Goal: Task Accomplishment & Management: Manage account settings

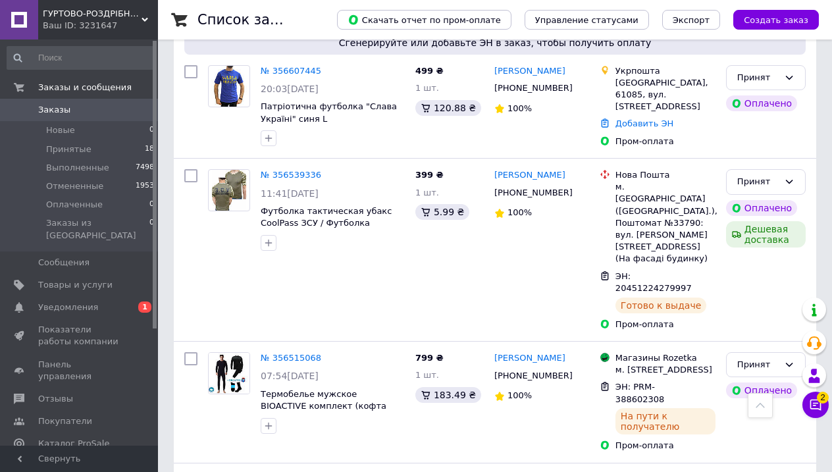
scroll to position [459, 0]
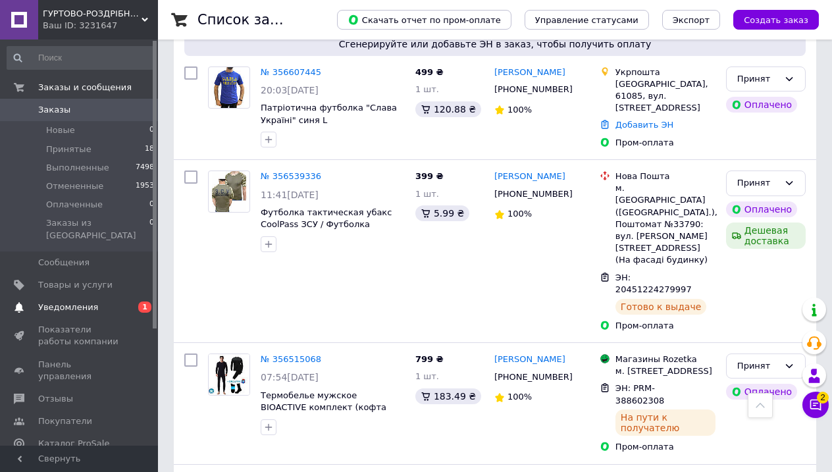
click at [55, 301] on span "Уведомления" at bounding box center [68, 307] width 60 height 12
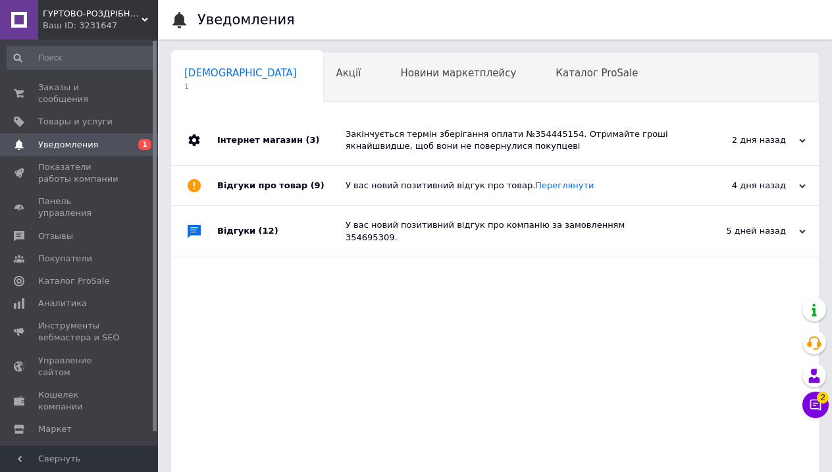
scroll to position [0, 7]
click at [73, 85] on span "Заказы и сообщения" at bounding box center [80, 94] width 84 height 24
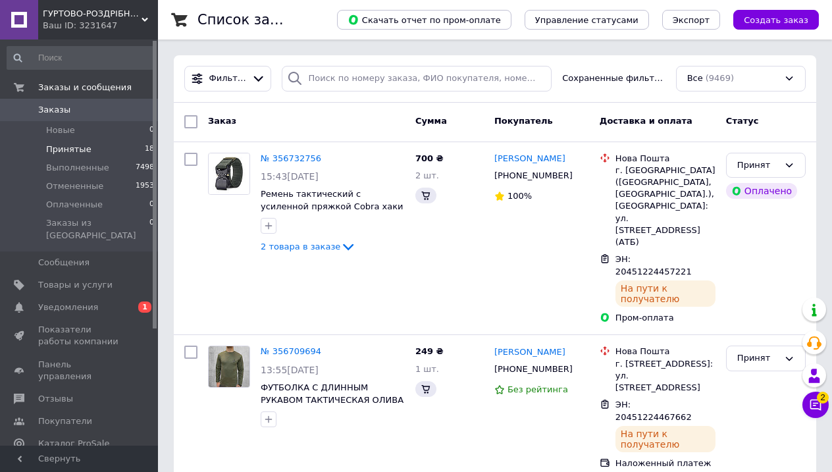
click at [77, 148] on span "Принятые" at bounding box center [68, 149] width 45 height 12
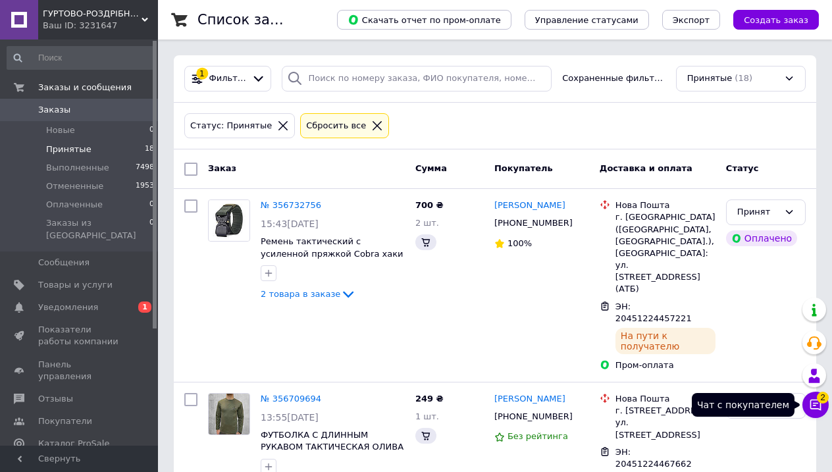
click at [813, 405] on icon at bounding box center [815, 404] width 13 height 13
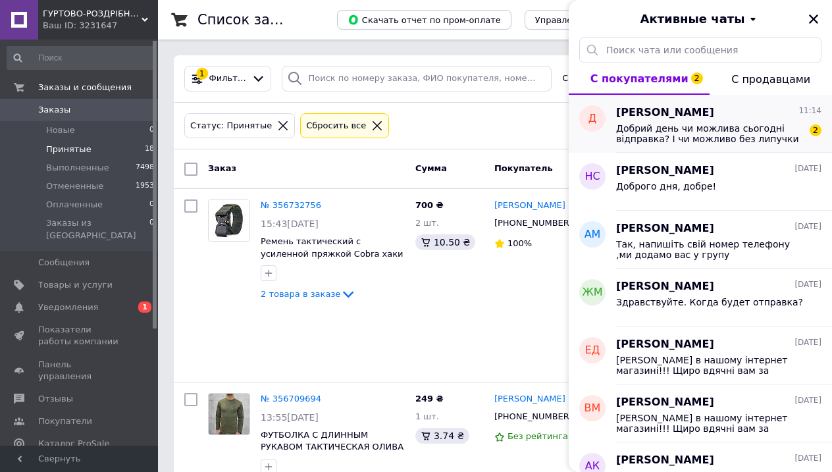
click at [700, 114] on div "Дмитро 11:14" at bounding box center [718, 112] width 205 height 15
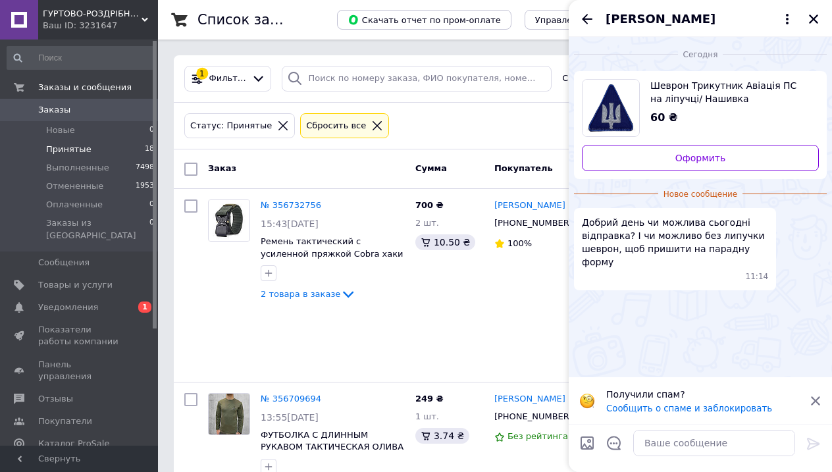
click at [812, 401] on icon at bounding box center [815, 401] width 12 height 12
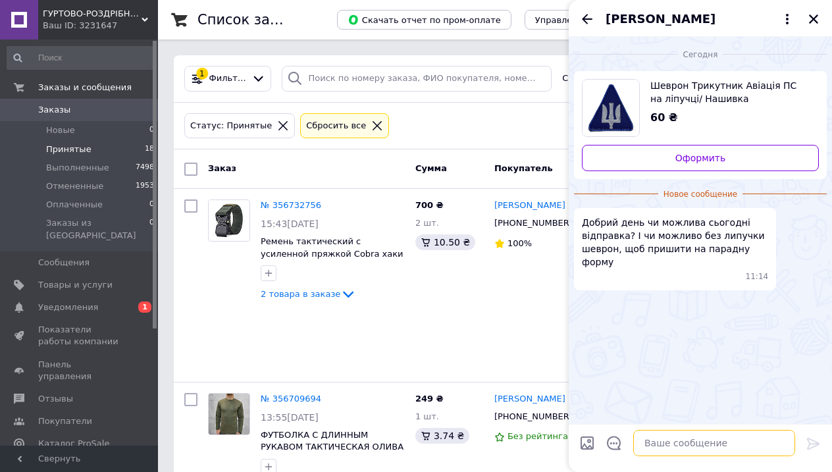
click at [671, 437] on textarea at bounding box center [714, 443] width 162 height 26
type textarea "L"
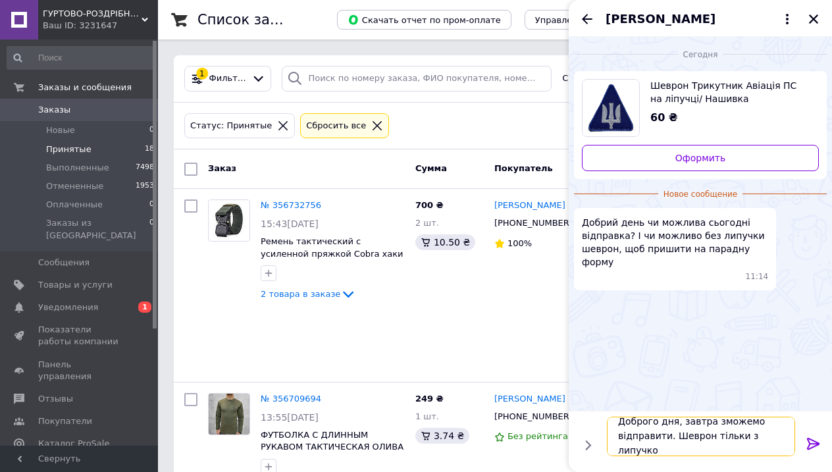
type textarea "Доброго дня, завтра зможемо відправити. Шеврон тільки з липучкою"
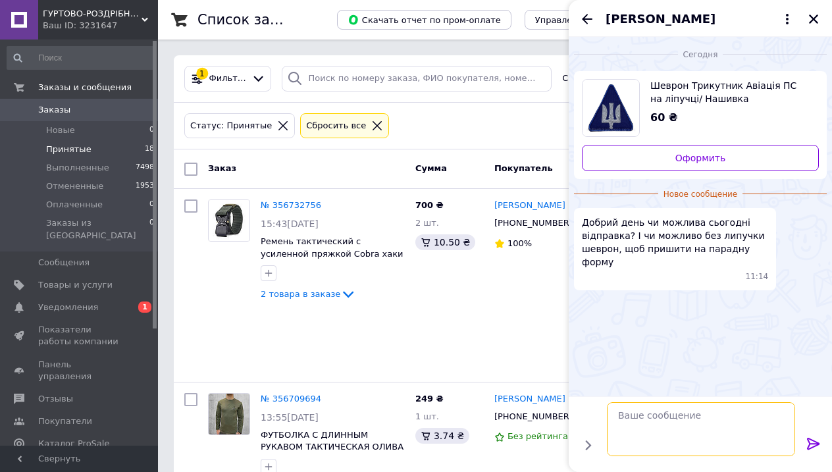
scroll to position [0, 0]
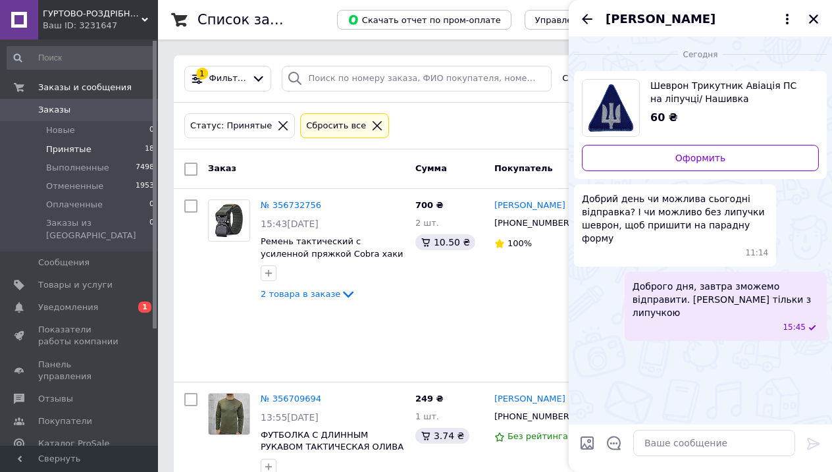
click at [813, 20] on icon "Закрыть" at bounding box center [813, 18] width 9 height 9
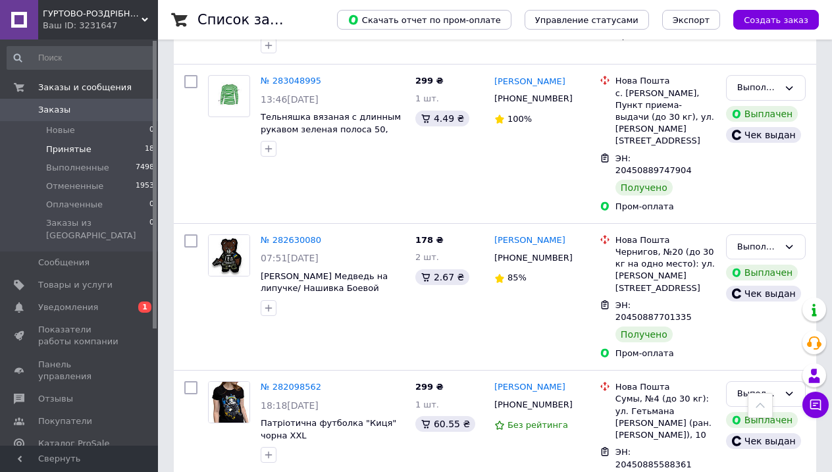
scroll to position [2308, 0]
click at [72, 163] on span "Выполненные" at bounding box center [77, 168] width 63 height 12
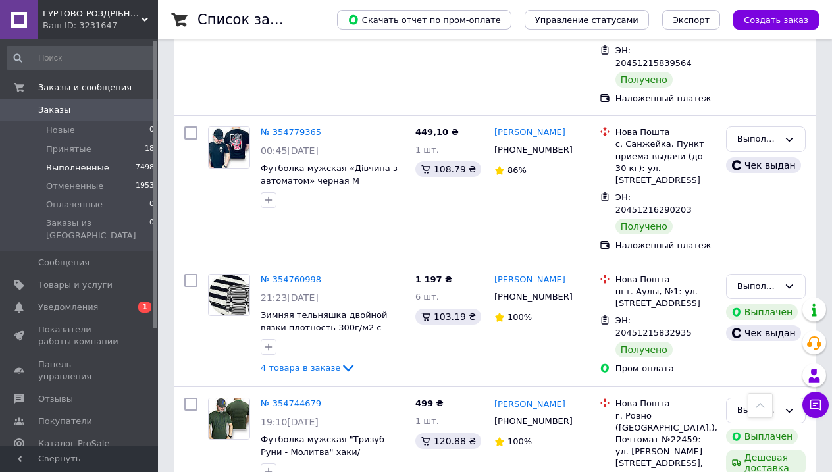
scroll to position [1436, 0]
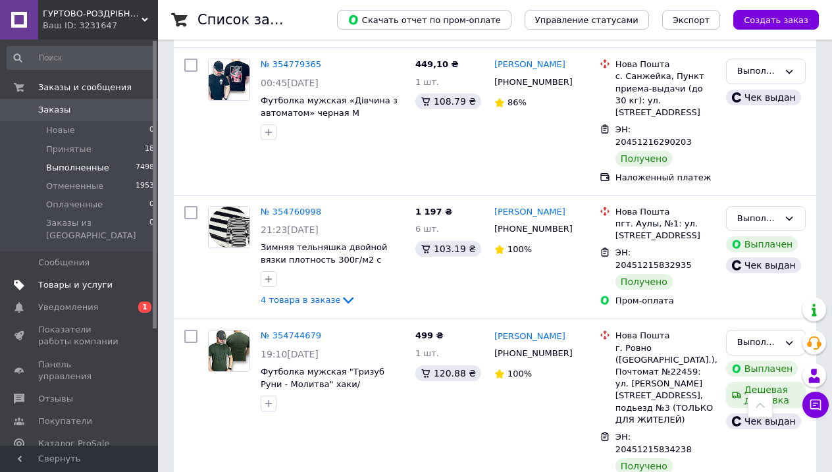
click at [76, 279] on span "Товары и услуги" at bounding box center [75, 285] width 74 height 12
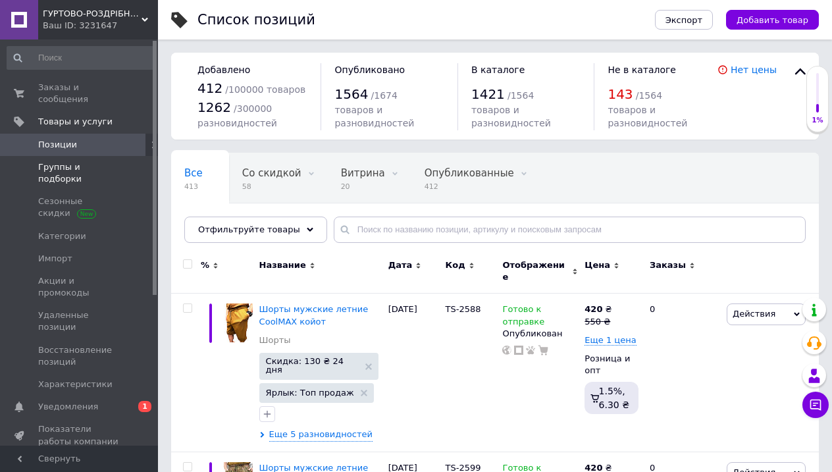
click at [80, 168] on span "Группы и подборки" at bounding box center [80, 173] width 84 height 24
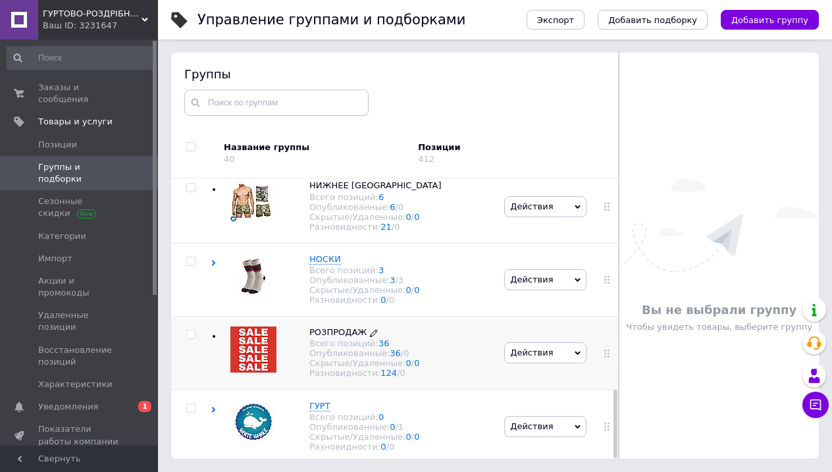
scroll to position [74, 0]
click at [345, 327] on span "РОЗПРОДАЖ" at bounding box center [337, 332] width 57 height 10
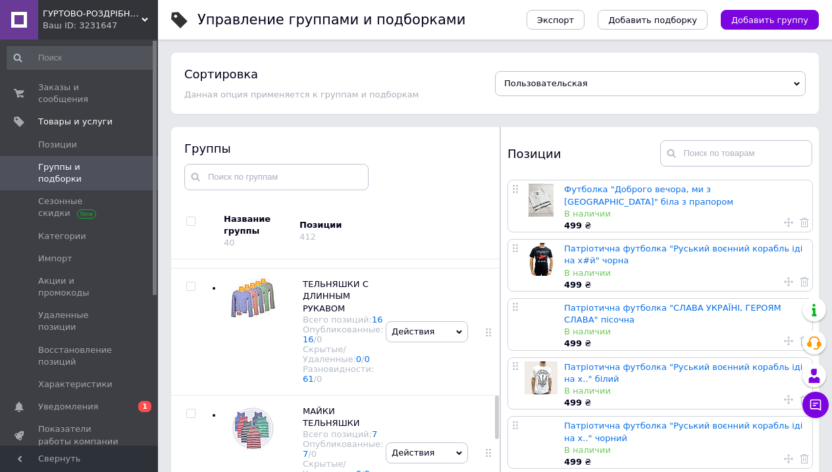
scroll to position [0, 0]
click at [632, 190] on link "Футболка "Доброго вечора, ми з України" біла з прапором" at bounding box center [648, 195] width 169 height 22
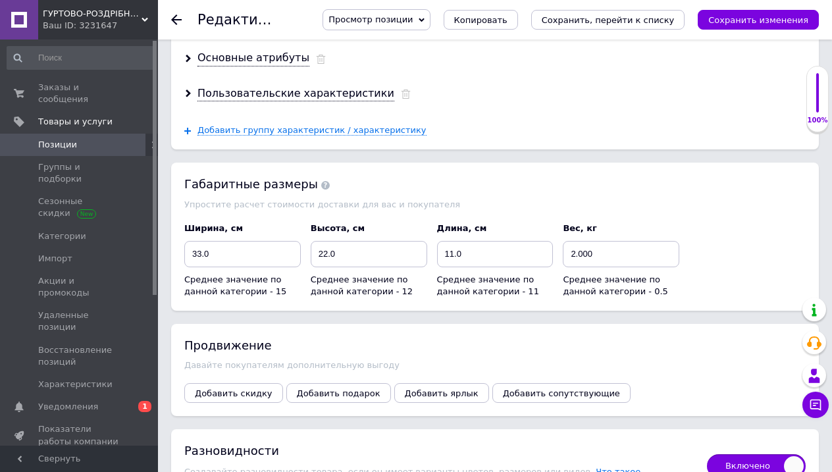
scroll to position [1572, 0]
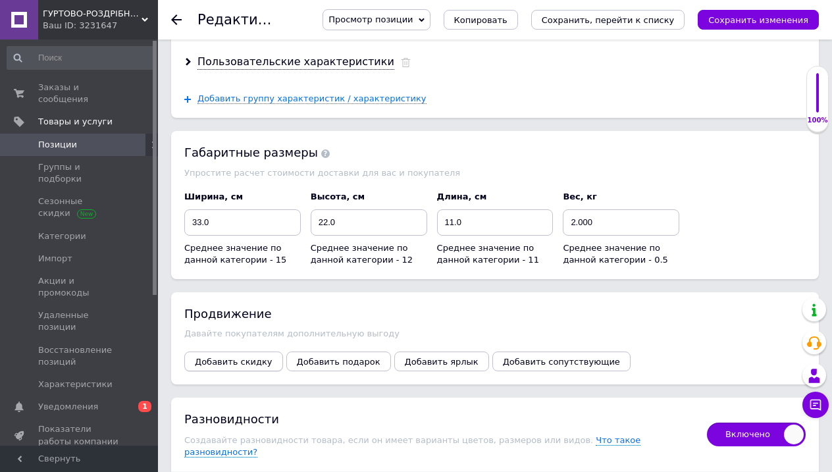
click at [249, 357] on span "Добавить скидку" at bounding box center [234, 362] width 78 height 10
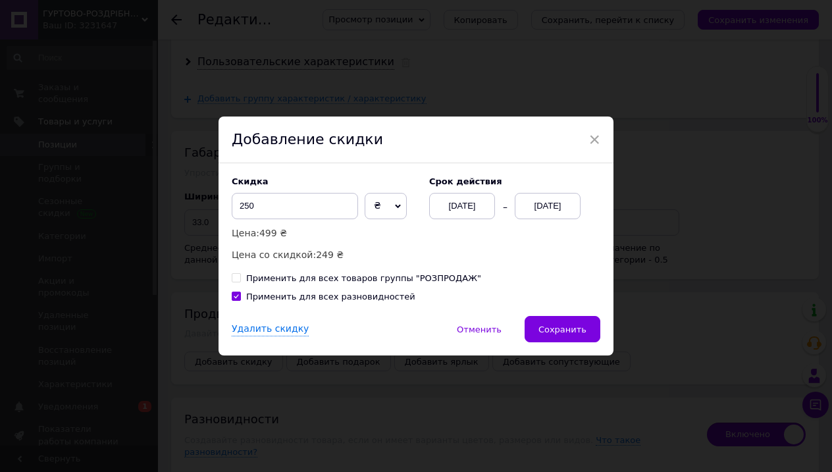
click at [547, 207] on div "12.08.2025" at bounding box center [548, 206] width 66 height 26
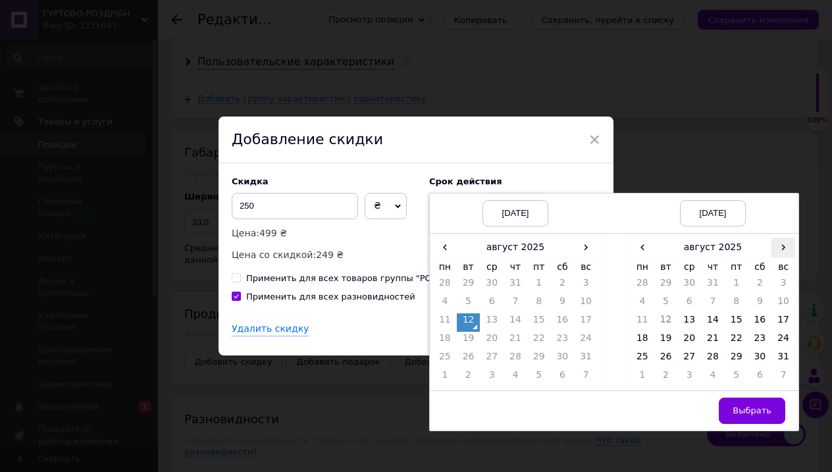
click at [782, 248] on span "›" at bounding box center [783, 247] width 24 height 19
click at [732, 358] on td "26" at bounding box center [736, 359] width 24 height 18
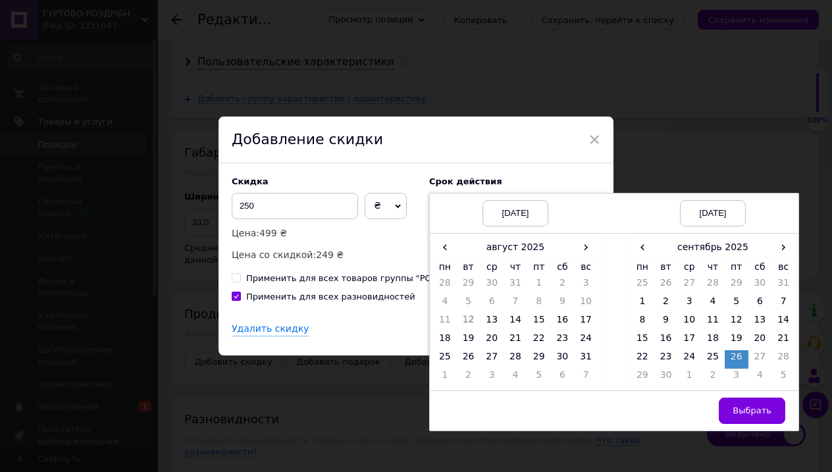
click at [730, 357] on td "26" at bounding box center [736, 359] width 24 height 18
click at [760, 408] on span "Выбрать" at bounding box center [751, 410] width 39 height 10
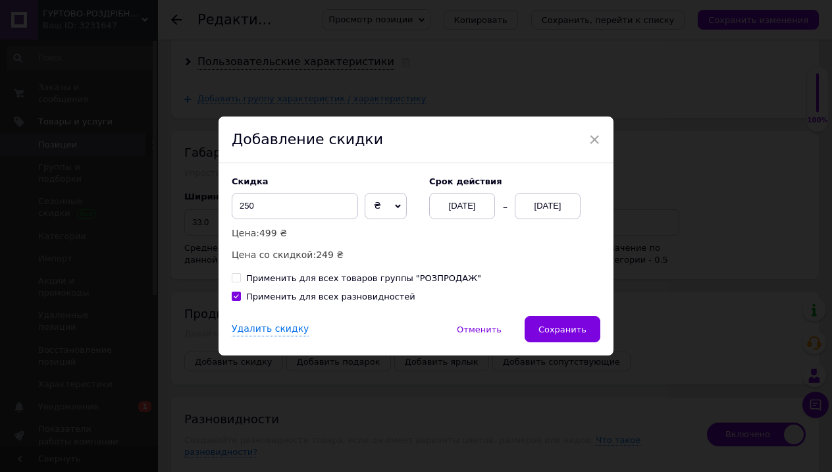
click at [229, 276] on div "Скидка 250 ₴ % Цена: 499 ₴ Цена со скидкой: 249 ₴ Cрок действия 12.08.2025 26.0…" at bounding box center [415, 239] width 395 height 153
click at [236, 278] on input "Применить для всех товаров группы "РОЗПРОДАЖ"" at bounding box center [236, 277] width 9 height 9
checkbox input "true"
click at [247, 205] on input "250" at bounding box center [295, 206] width 126 height 26
type input "200"
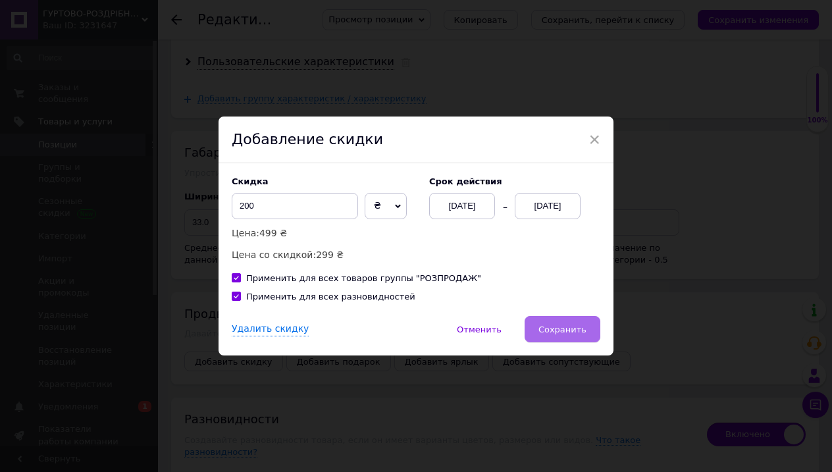
click at [544, 329] on span "Сохранить" at bounding box center [562, 329] width 48 height 10
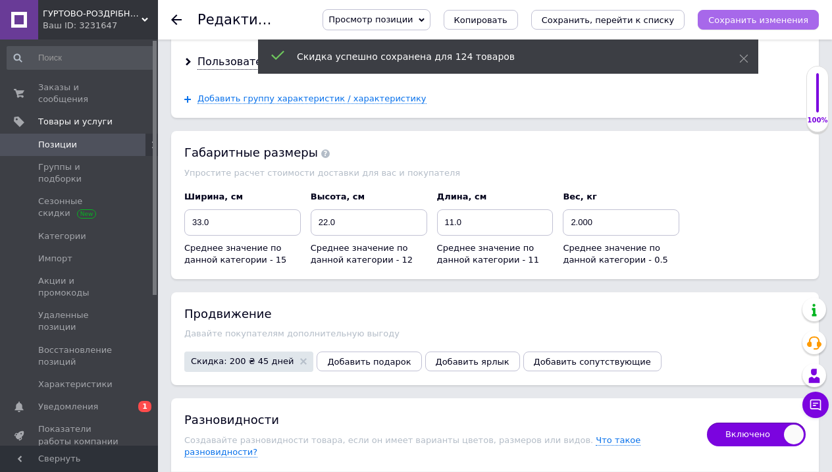
click at [748, 15] on icon "Сохранить изменения" at bounding box center [758, 20] width 100 height 10
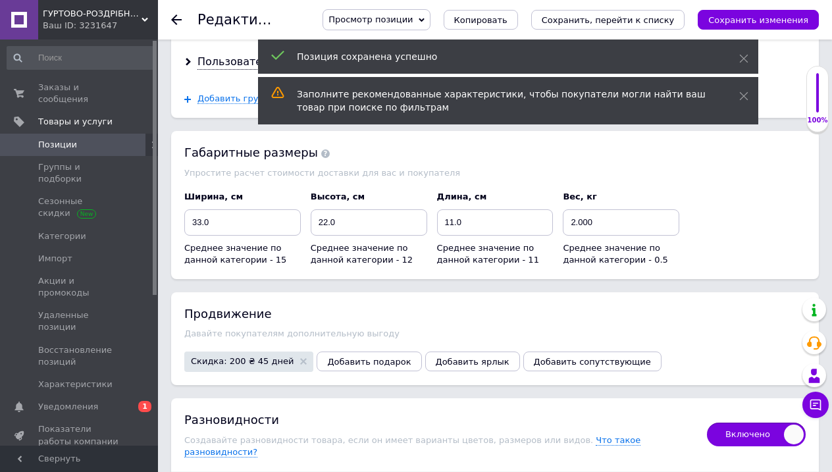
click at [174, 22] on use at bounding box center [176, 19] width 11 height 11
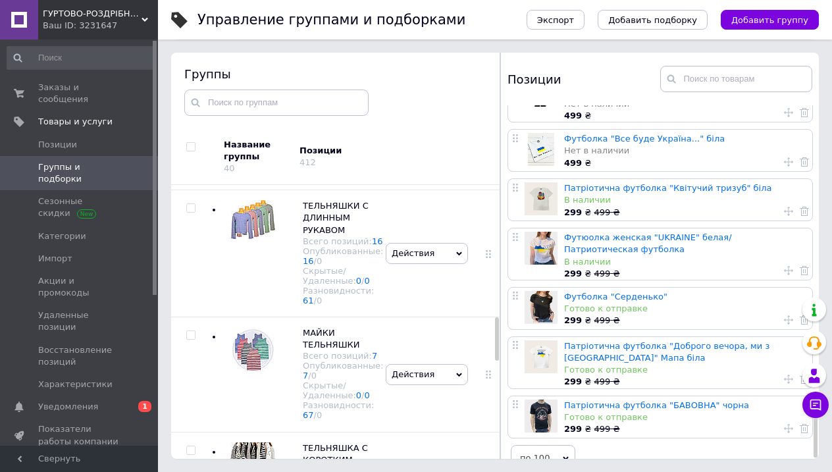
scroll to position [1583, 0]
click at [88, 401] on span "Уведомления" at bounding box center [68, 407] width 60 height 12
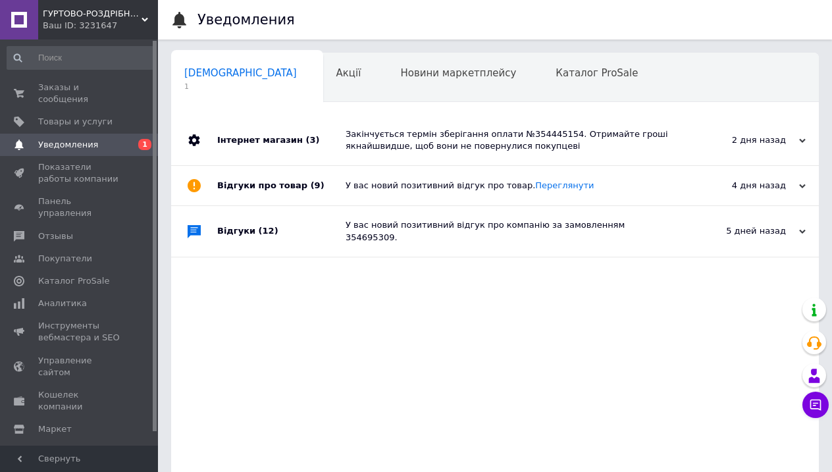
scroll to position [0, 7]
click at [76, 122] on span "Товары и услуги" at bounding box center [75, 122] width 74 height 12
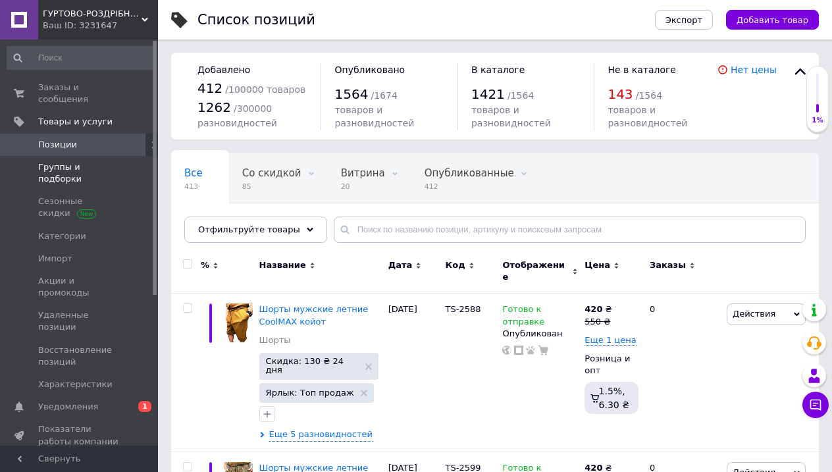
click at [72, 173] on link "Группы и подборки" at bounding box center [81, 173] width 162 height 34
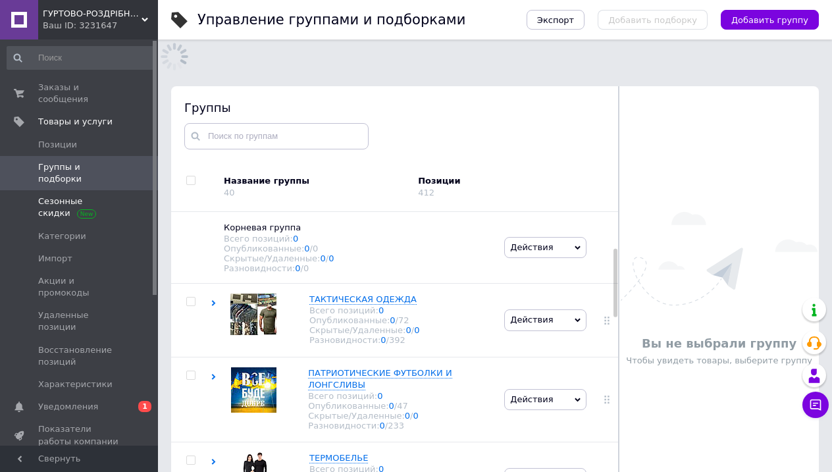
scroll to position [74, 0]
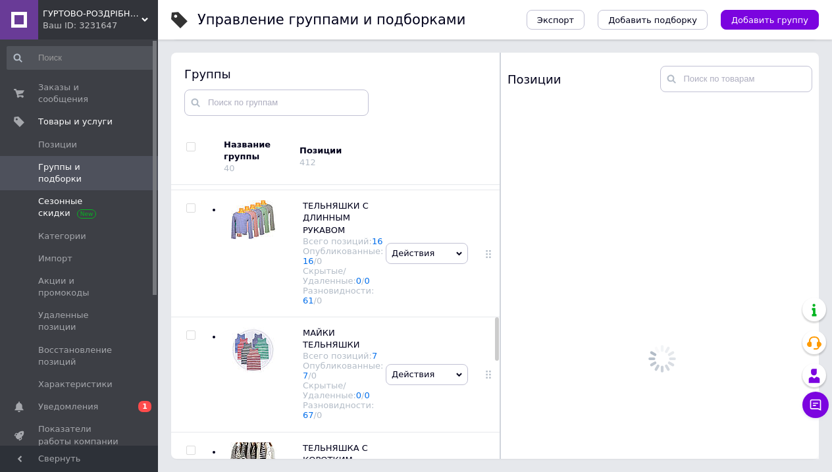
click at [55, 199] on span "Сезонные скидки" at bounding box center [80, 207] width 84 height 24
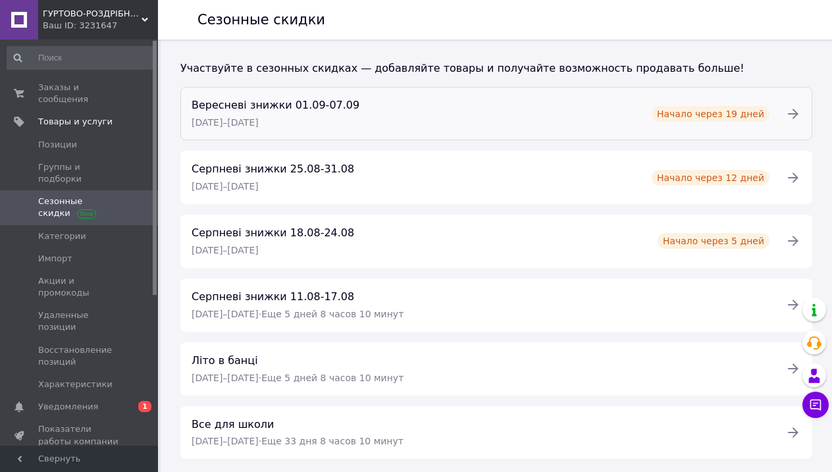
scroll to position [216, 0]
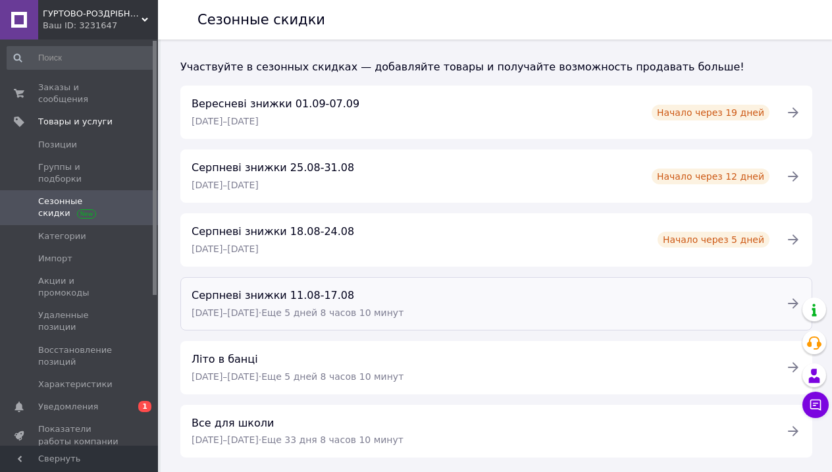
click at [356, 299] on div "Серпневі знижки 11.08-17.08" at bounding box center [297, 295] width 212 height 15
click at [340, 231] on div "Серпневі знижки 18.08-24.08 18.08.2025 – 24.08.2025" at bounding box center [273, 240] width 178 height 34
click at [362, 113] on div "Вересневі знижки 01.09-07.09 01.09.2025 – 07.09.2025 Начало через 19 дней" at bounding box center [481, 112] width 594 height 34
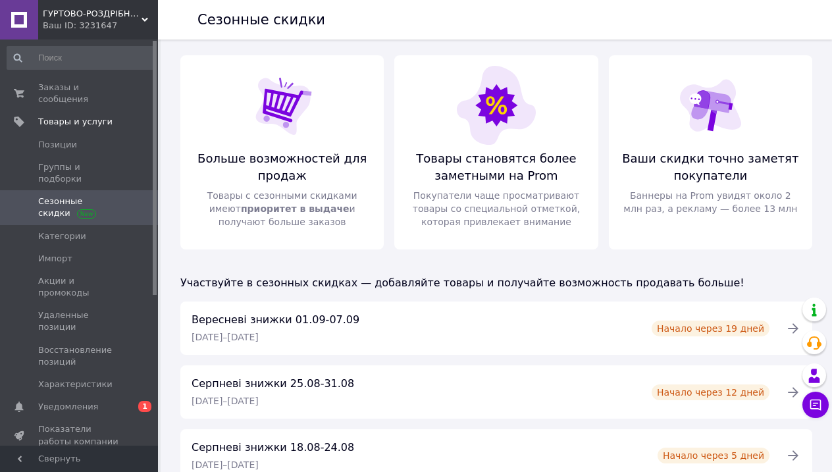
scroll to position [0, 0]
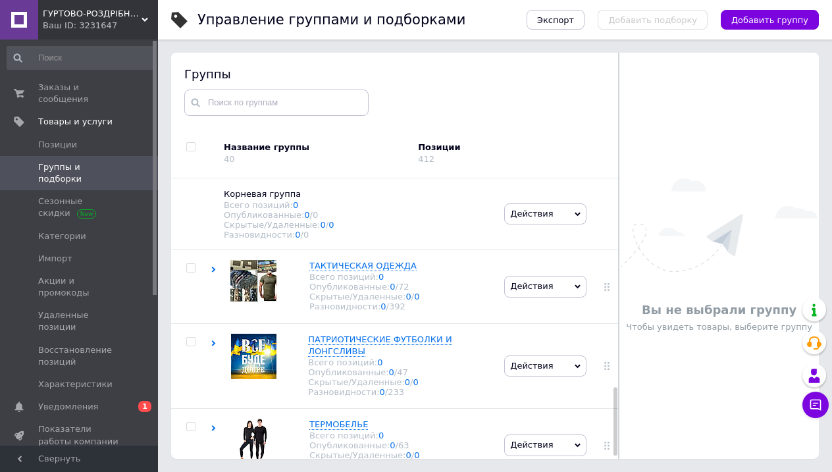
scroll to position [74, 0]
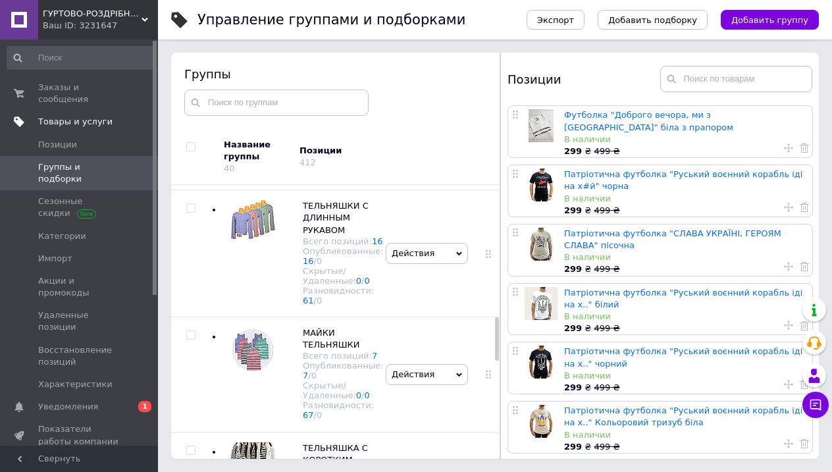
click at [63, 124] on span "Товары и услуги" at bounding box center [75, 122] width 74 height 12
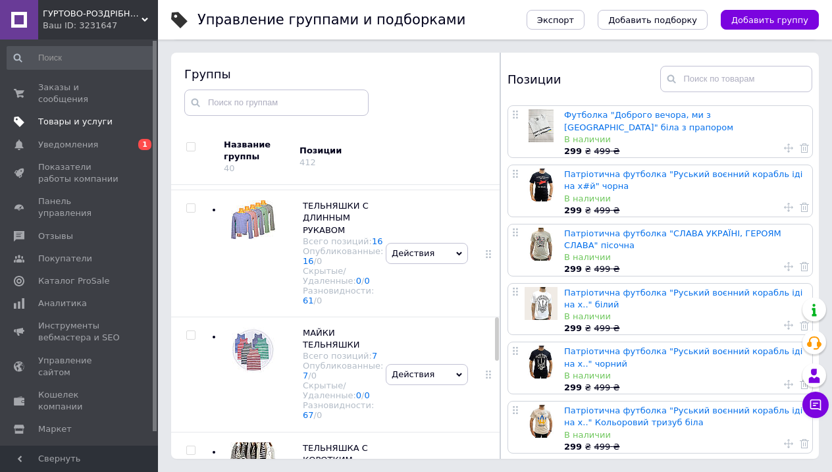
click at [76, 125] on span "Товары и услуги" at bounding box center [75, 122] width 74 height 12
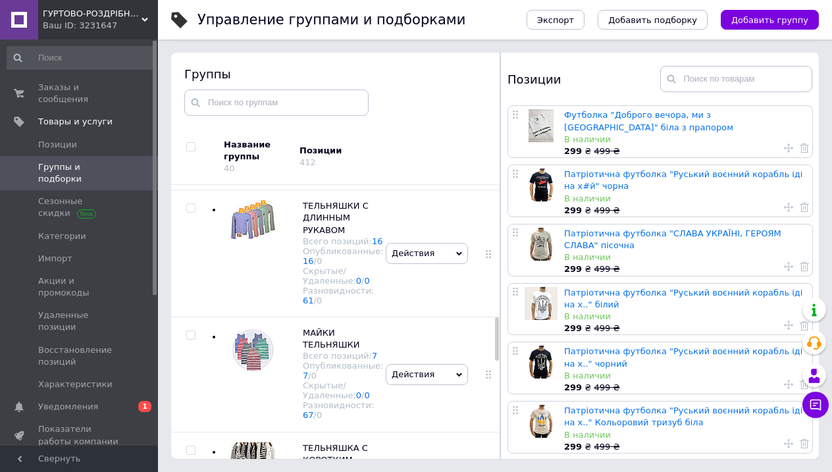
click at [74, 168] on span "Группы и подборки" at bounding box center [80, 173] width 84 height 24
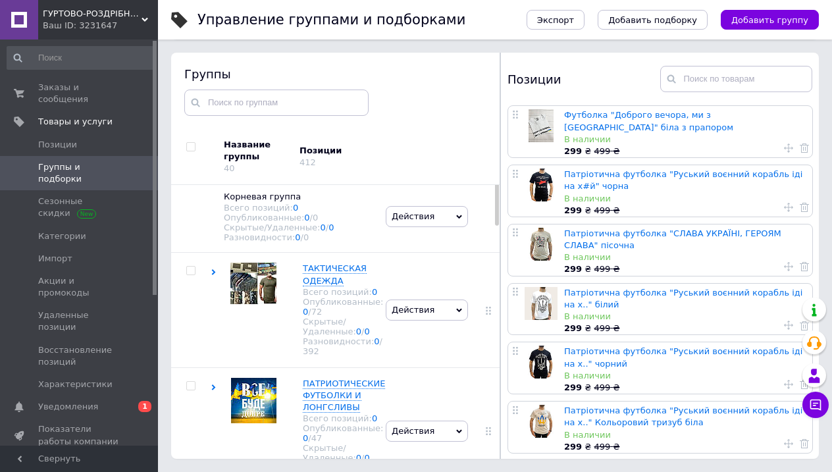
scroll to position [0, 0]
click at [324, 272] on span "ТАКТИЧЕСКАЯ ОДЕЖДА" at bounding box center [335, 274] width 64 height 22
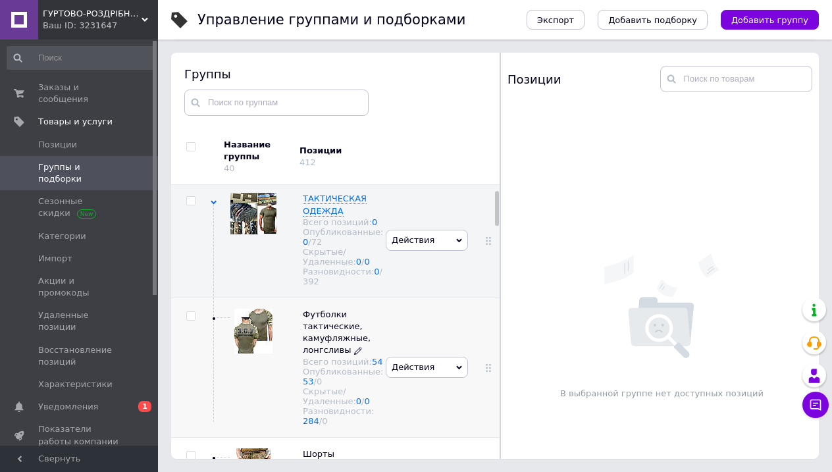
scroll to position [88, 0]
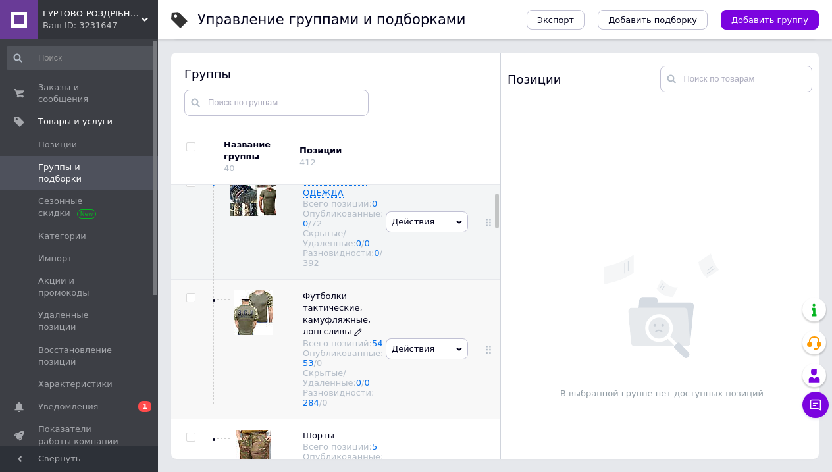
click at [315, 312] on span "Футболки тактические, камуфляжные, лонгсливы" at bounding box center [337, 314] width 68 height 46
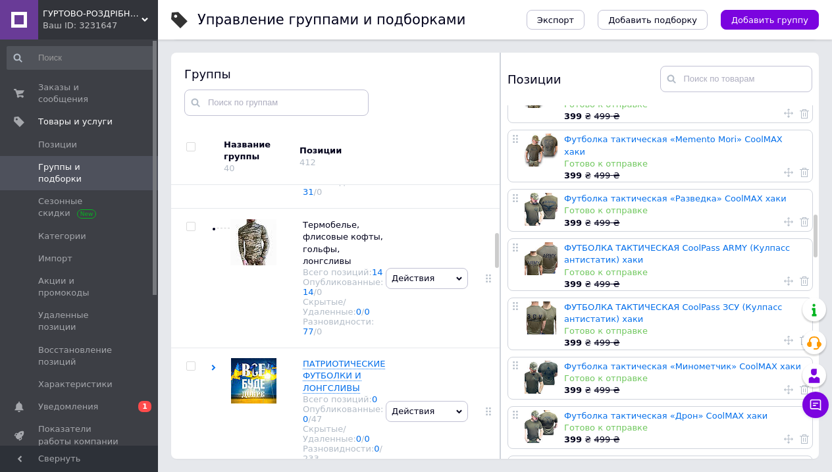
scroll to position [893, 0]
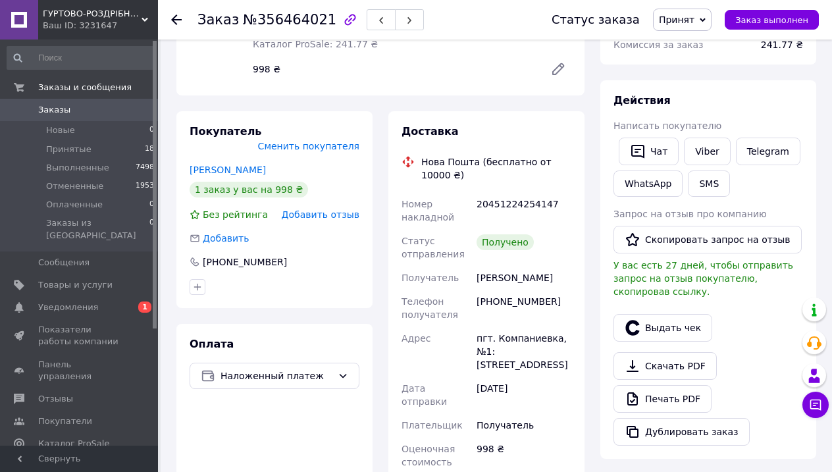
scroll to position [330, 0]
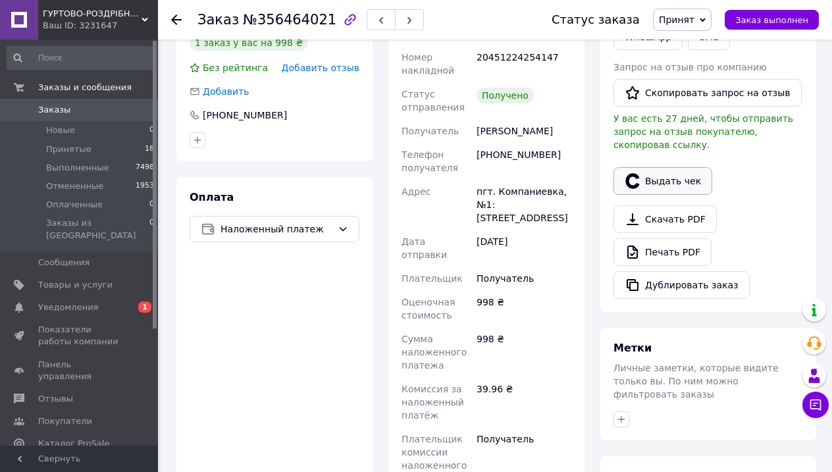
click at [659, 179] on button "Выдать чек" at bounding box center [662, 181] width 99 height 28
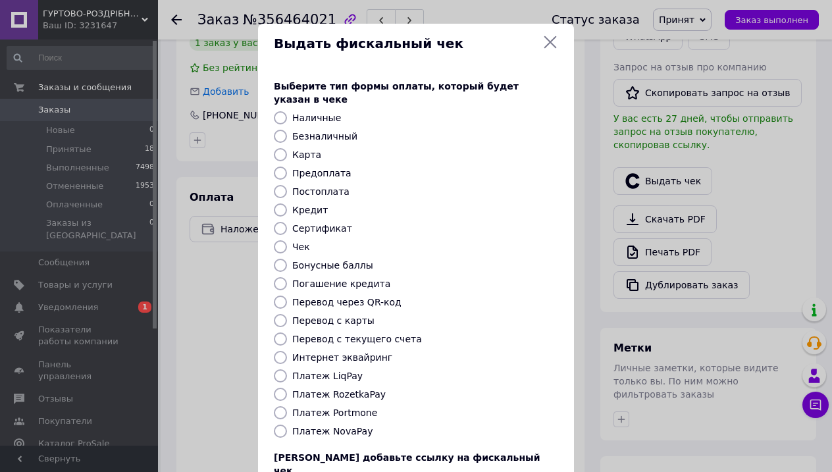
click at [278, 130] on input "Безналичный" at bounding box center [280, 136] width 13 height 13
radio input "true"
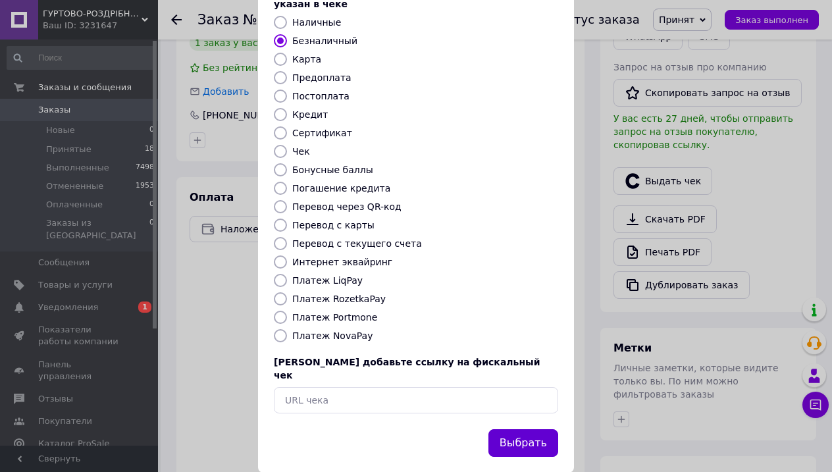
scroll to position [93, 0]
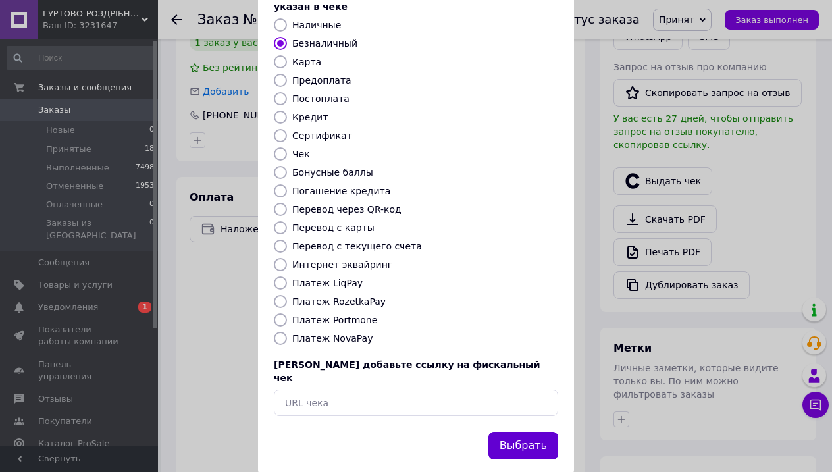
click at [542, 432] on button "Выбрать" at bounding box center [523, 446] width 70 height 28
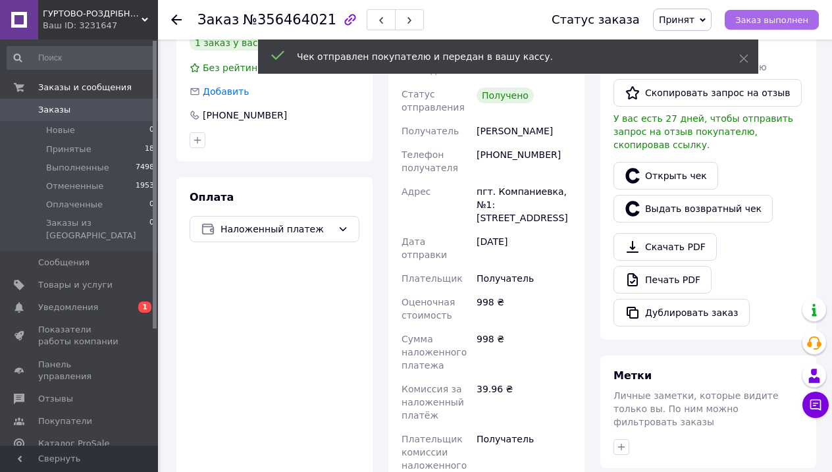
click at [776, 20] on span "Заказ выполнен" at bounding box center [771, 20] width 73 height 10
